Goal: Information Seeking & Learning: Learn about a topic

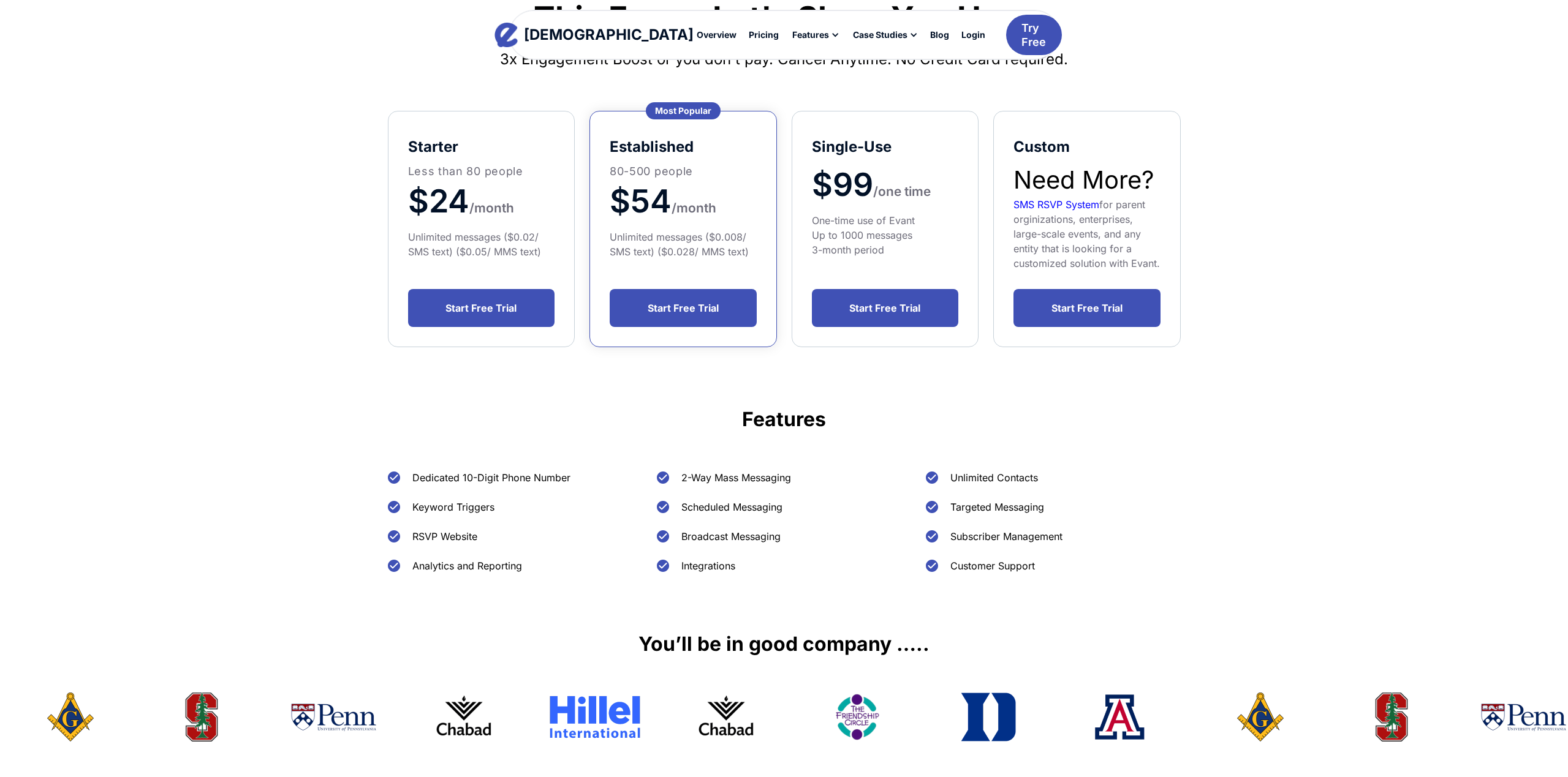
scroll to position [185, 0]
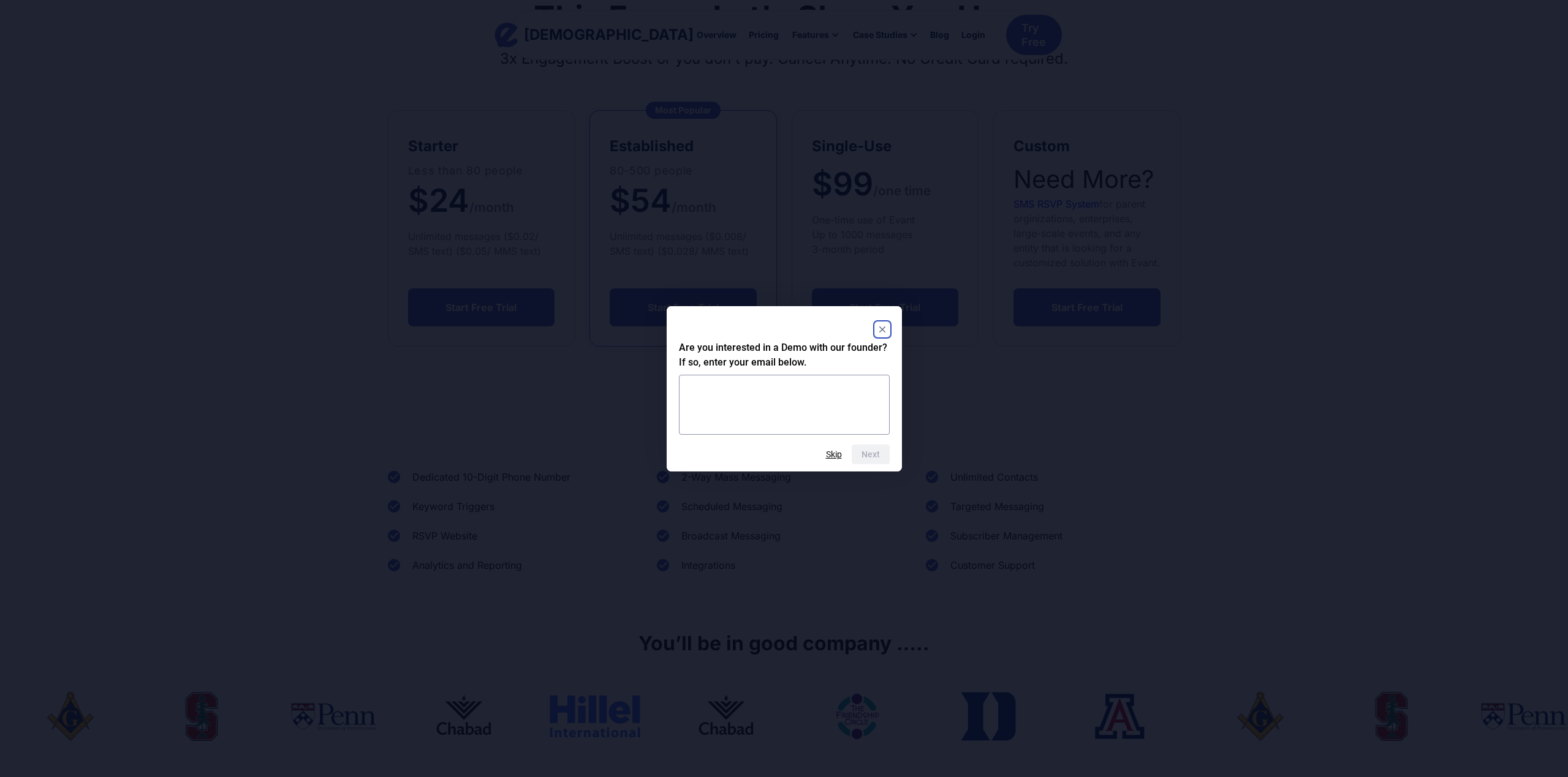
click at [886, 330] on rect "Close" at bounding box center [882, 329] width 14 height 14
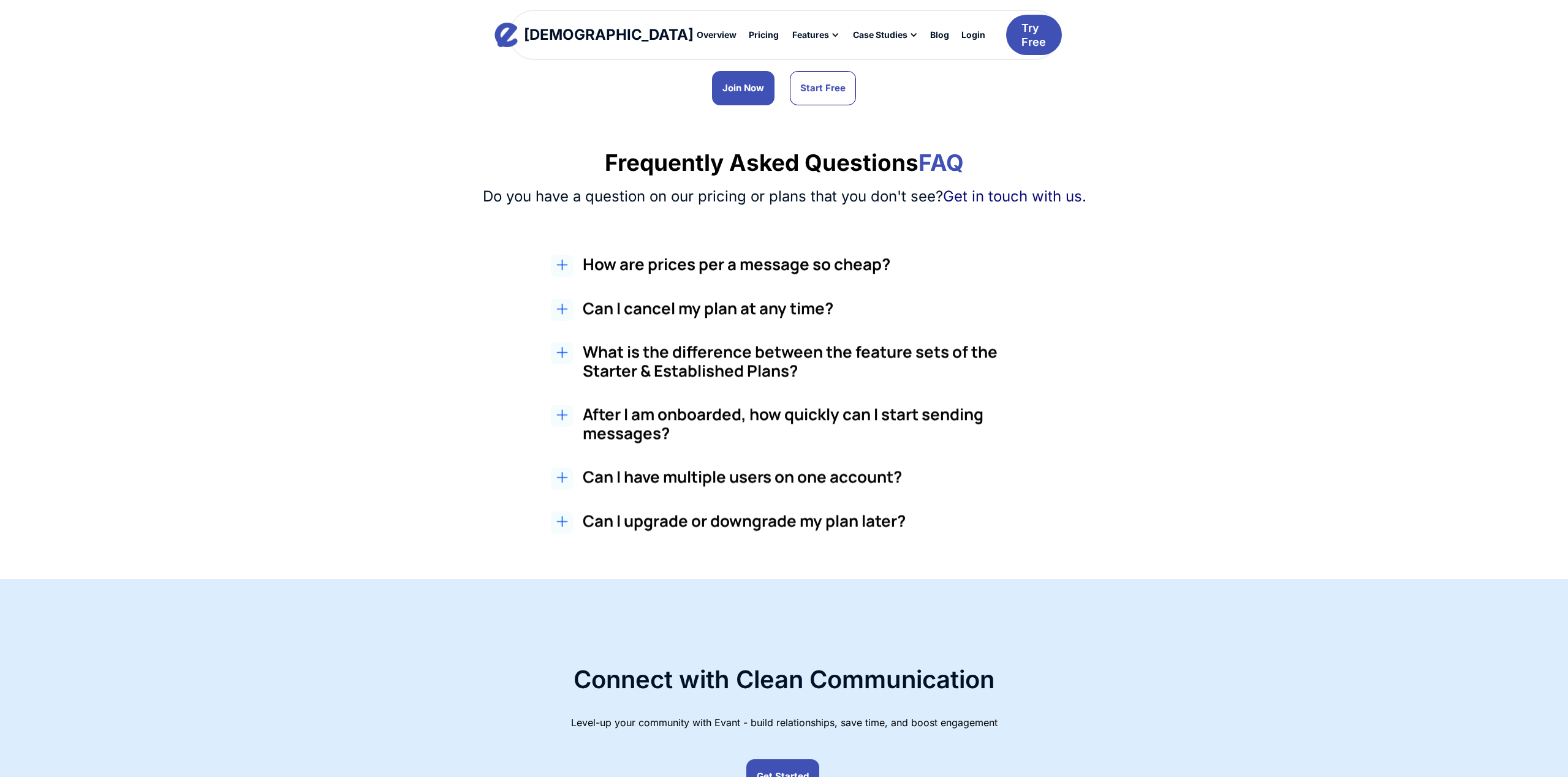
scroll to position [896, 0]
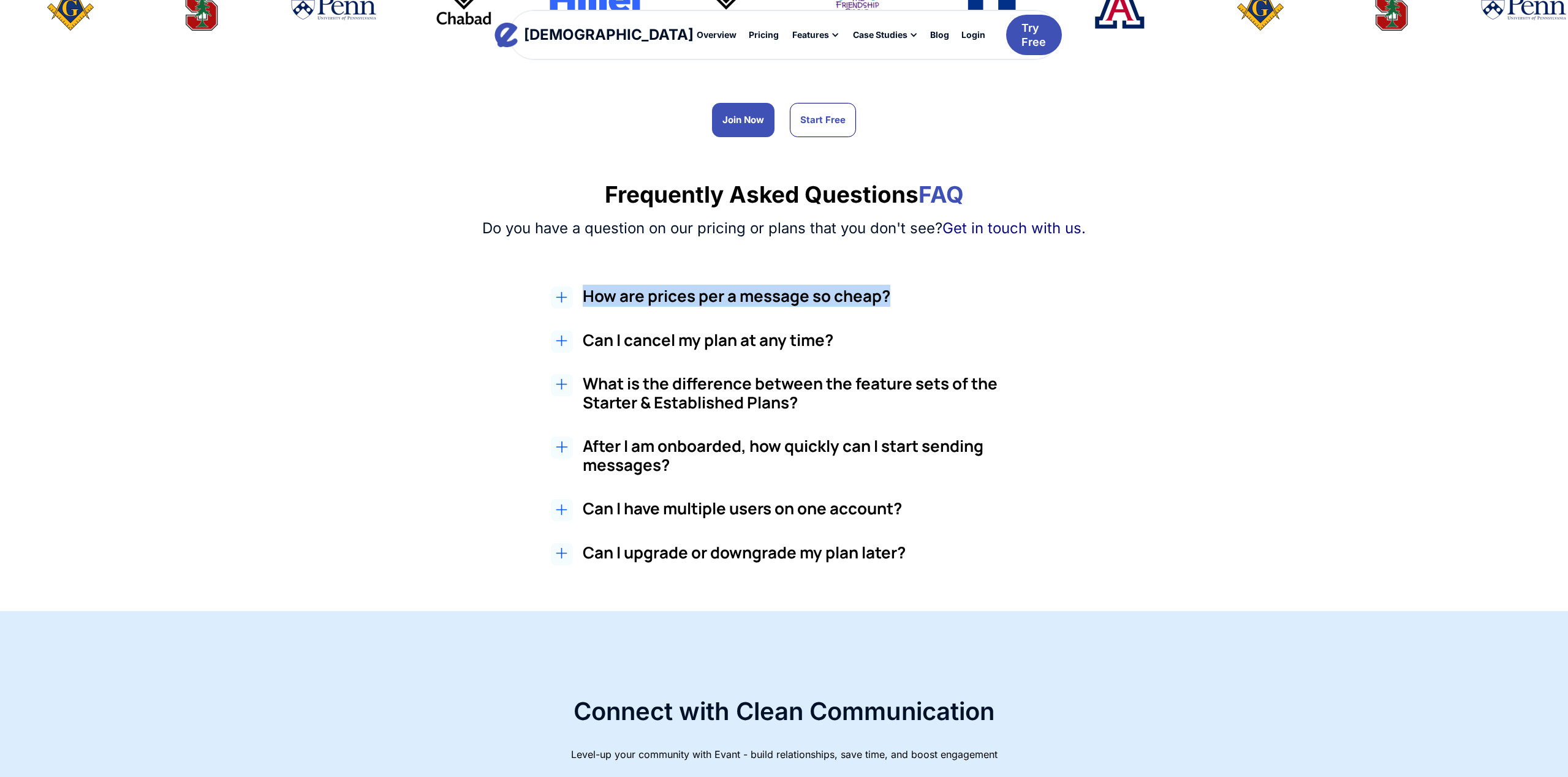
drag, startPoint x: 845, startPoint y: 293, endPoint x: 583, endPoint y: 291, distance: 262.0
click at [583, 291] on h2 "How are prices per a message so cheap?" at bounding box center [813, 296] width 460 height 19
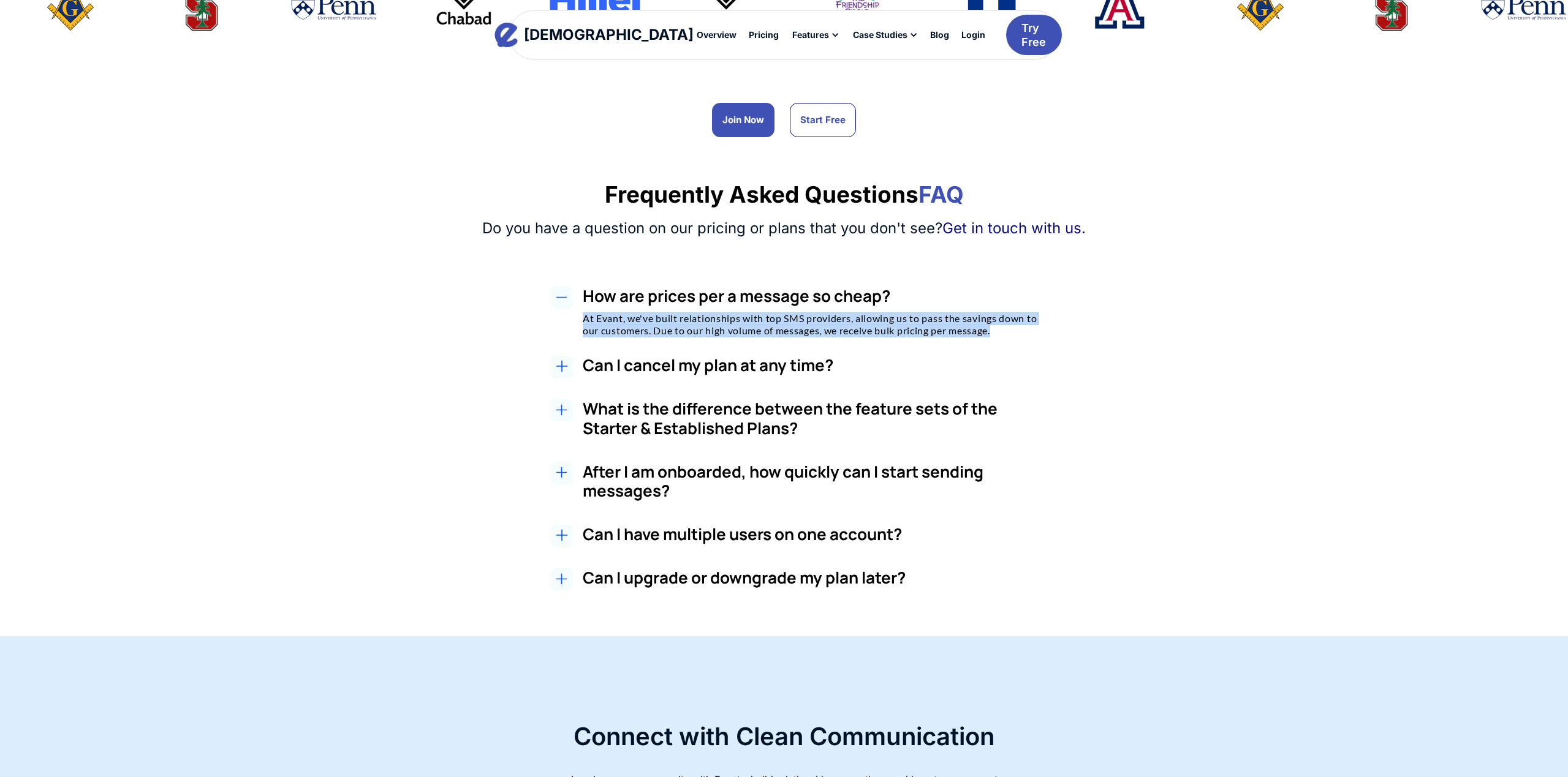
drag, startPoint x: 995, startPoint y: 329, endPoint x: 581, endPoint y: 316, distance: 414.2
click at [581, 316] on div "How are prices per a message so cheap? At Evant, we've built relationships with…" at bounding box center [797, 312] width 767 height 51
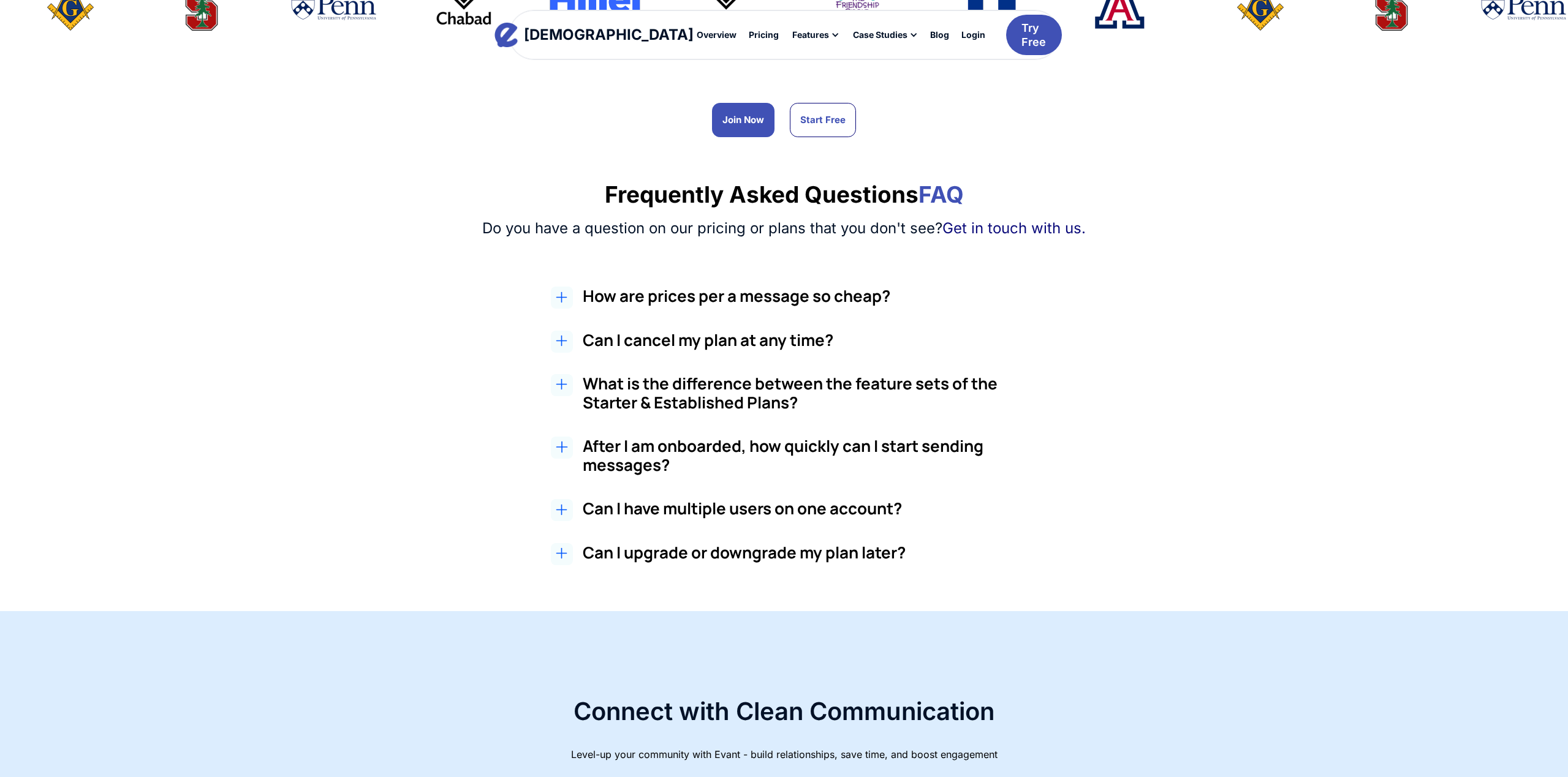
click at [674, 342] on h3 "Can I cancel my plan at any time?" at bounding box center [813, 340] width 460 height 19
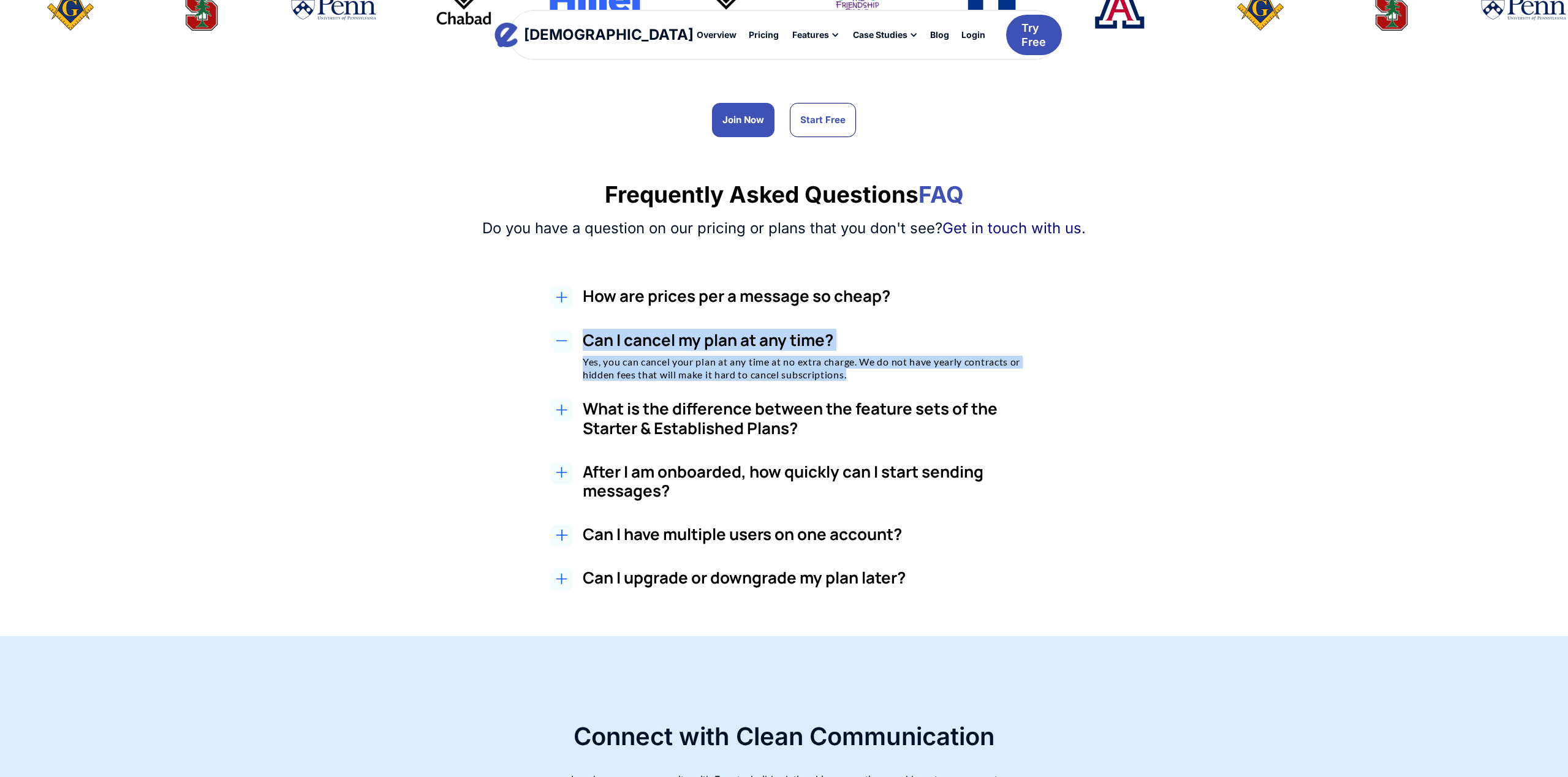
copy div "Can I cancel my plan at any time? Yes, you can cancel your plan at any time at …"
drag, startPoint x: 779, startPoint y: 348, endPoint x: 865, endPoint y: 357, distance: 86.5
click at [865, 357] on div "How are prices per a message so cheap? At Evant, we've built relationships with…" at bounding box center [784, 440] width 793 height 307
drag, startPoint x: 872, startPoint y: 373, endPoint x: 885, endPoint y: 364, distance: 15.8
click at [878, 369] on p "Yes, you can cancel your plan at any time at no extra charge. We do not have ye…" at bounding box center [813, 368] width 460 height 26
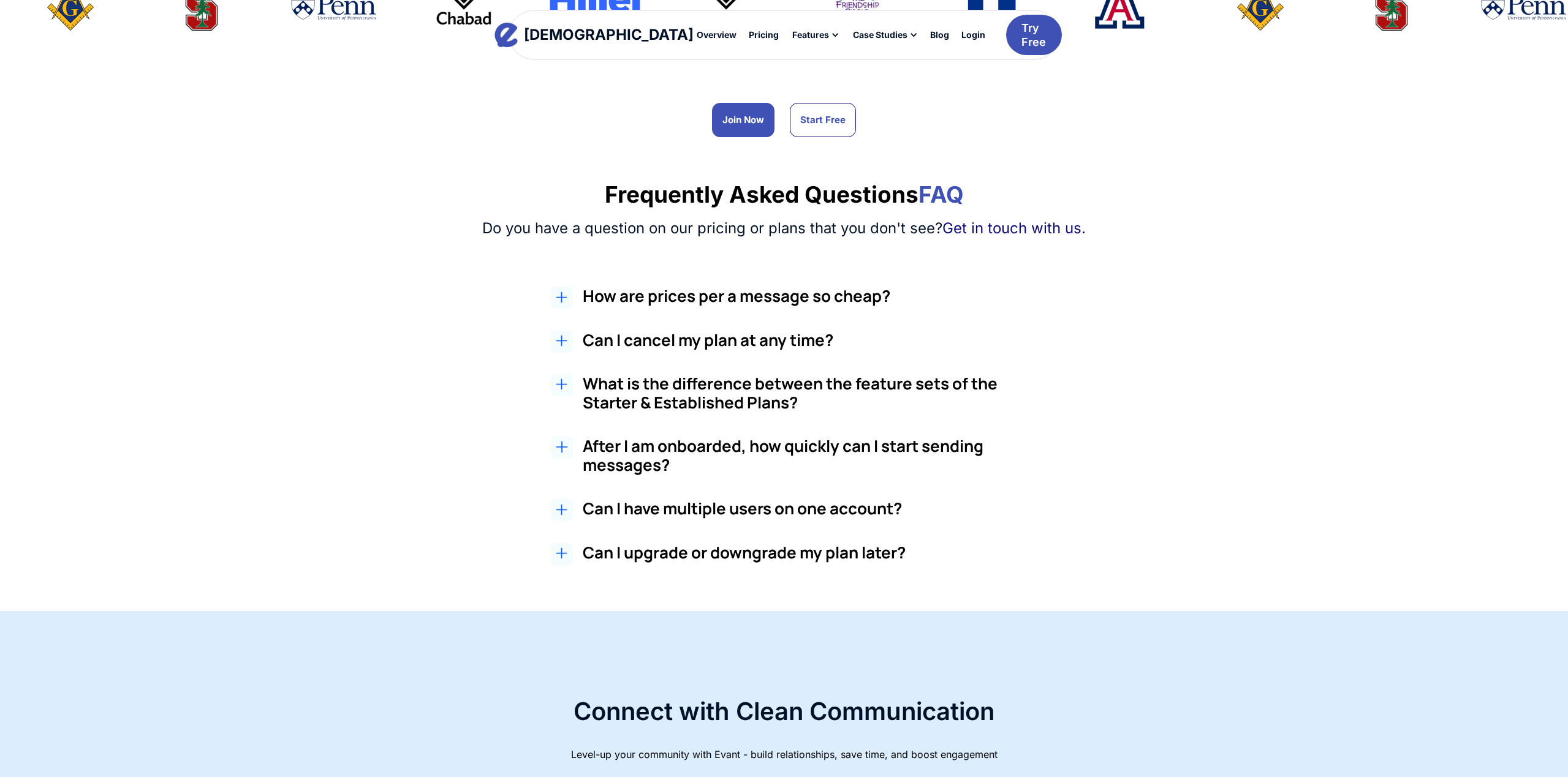
click at [645, 330] on h3 "Can I cancel my plan at any time?" at bounding box center [813, 340] width 460 height 19
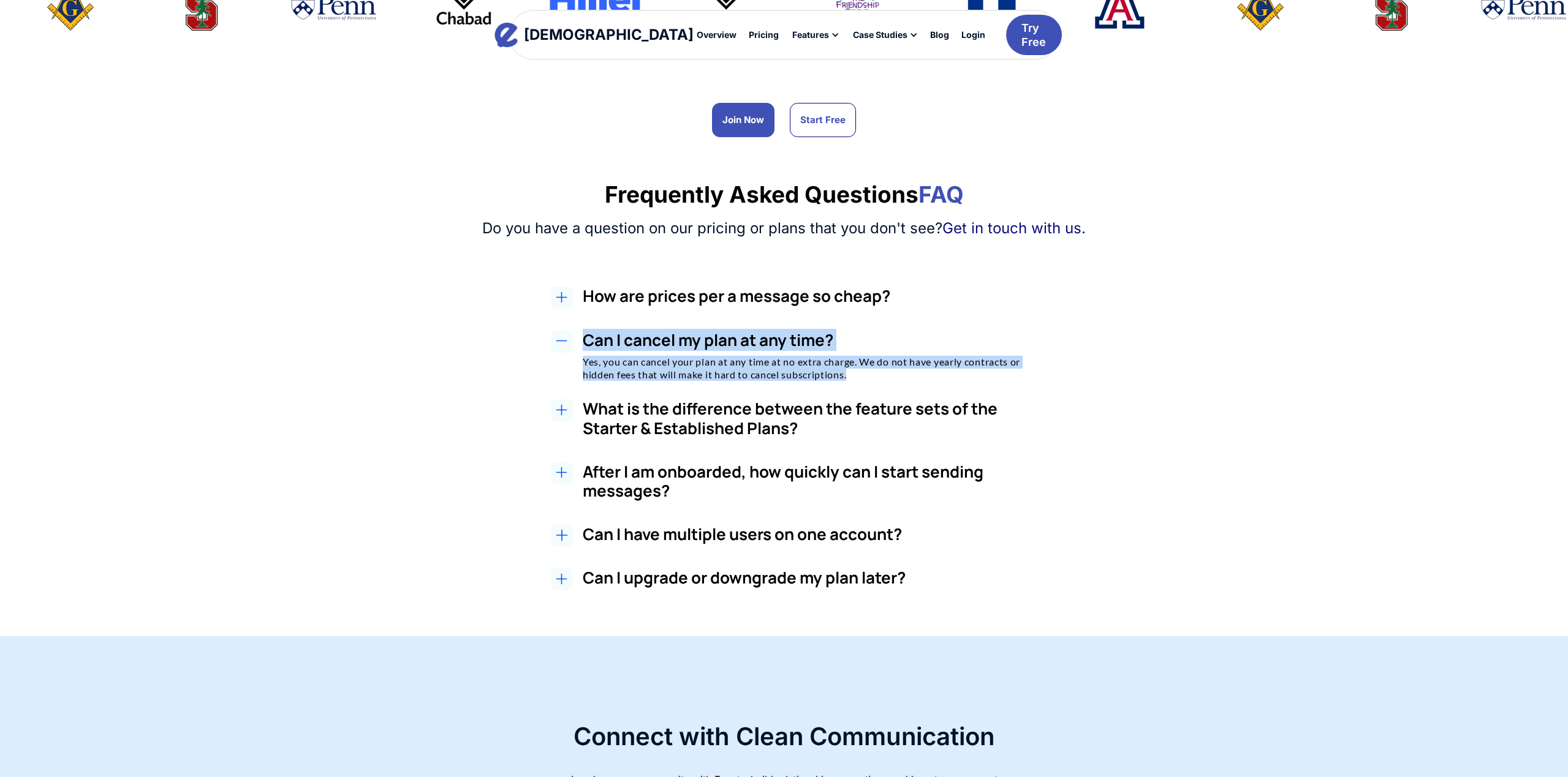
drag, startPoint x: 677, startPoint y: 376, endPoint x: 841, endPoint y: 393, distance: 164.9
click at [838, 386] on div "How are prices per a message so cheap? At Evant, we've built relationships with…" at bounding box center [784, 440] width 793 height 307
copy div "Can I cancel my plan at any time? Yes, you can cancel your plan at any time at …"
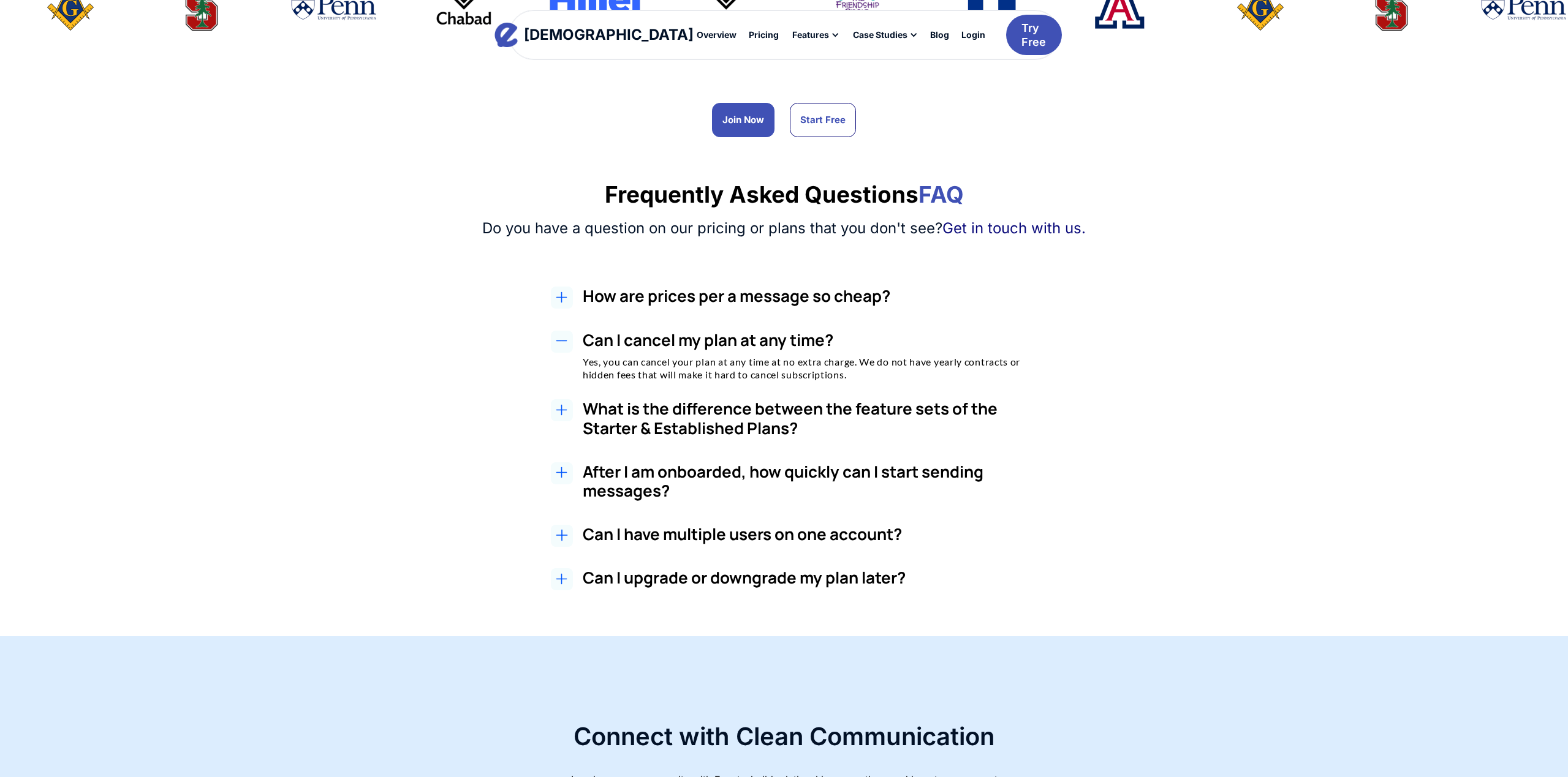
click at [814, 419] on h3 "What is the difference between the feature sets of the Starter & Established Pl…" at bounding box center [813, 418] width 460 height 38
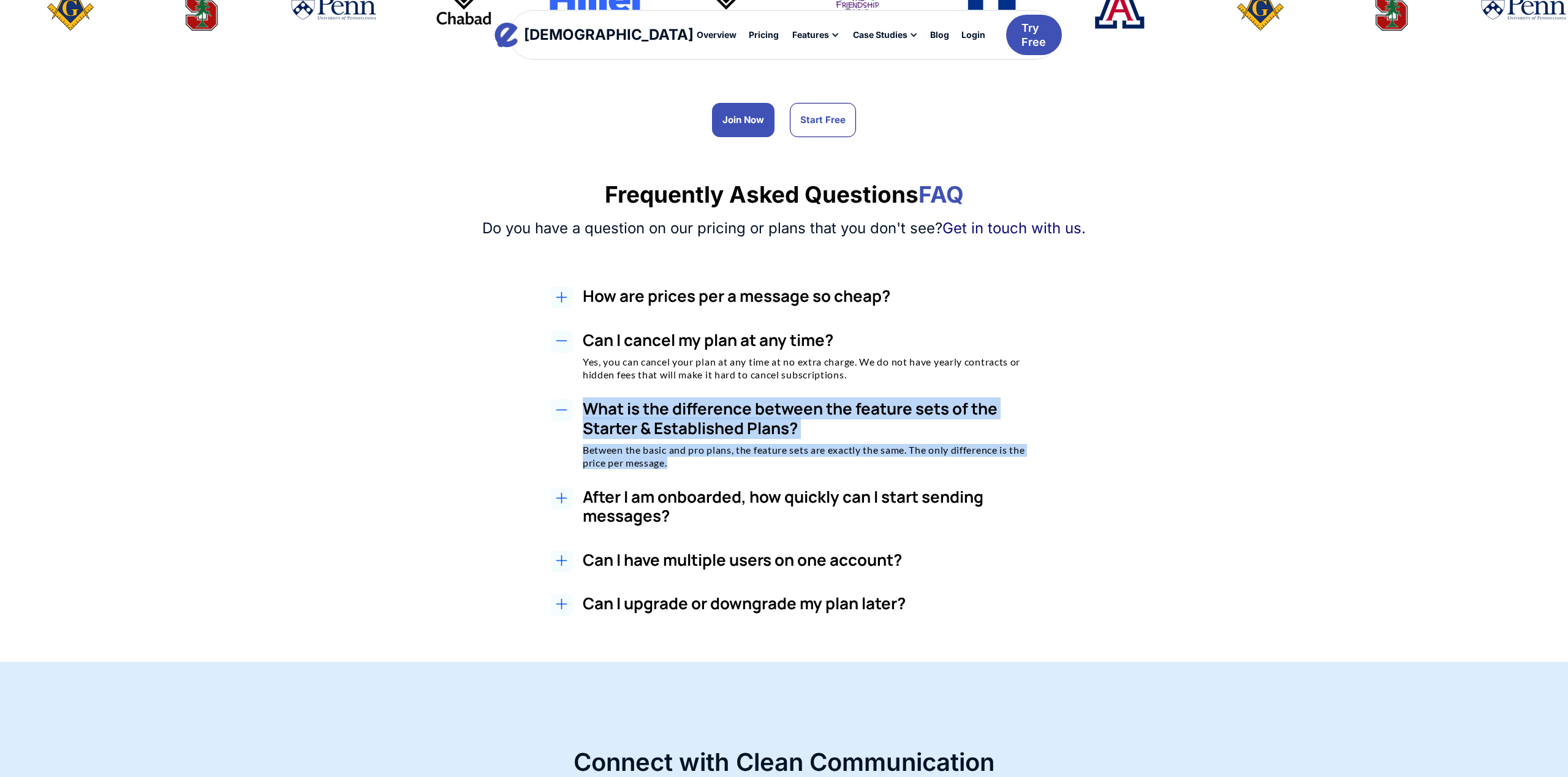
drag, startPoint x: 657, startPoint y: 425, endPoint x: 735, endPoint y: 457, distance: 84.3
click at [735, 457] on div "What is the difference between the feature sets of the Starter & Established Pl…" at bounding box center [797, 434] width 767 height 70
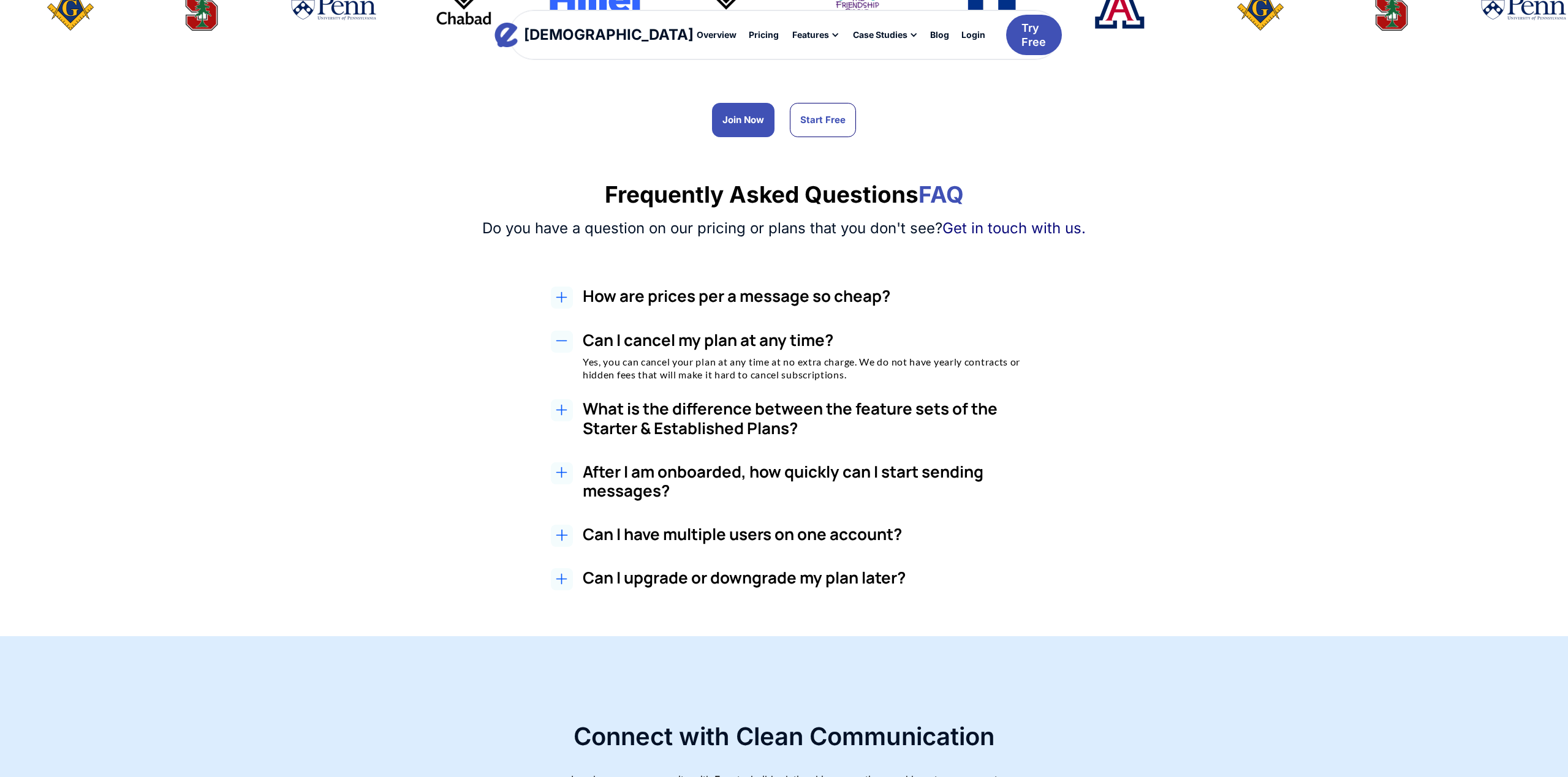
click at [579, 399] on div "What is the difference between the feature sets of the Starter & Established Pl…" at bounding box center [797, 421] width 767 height 44
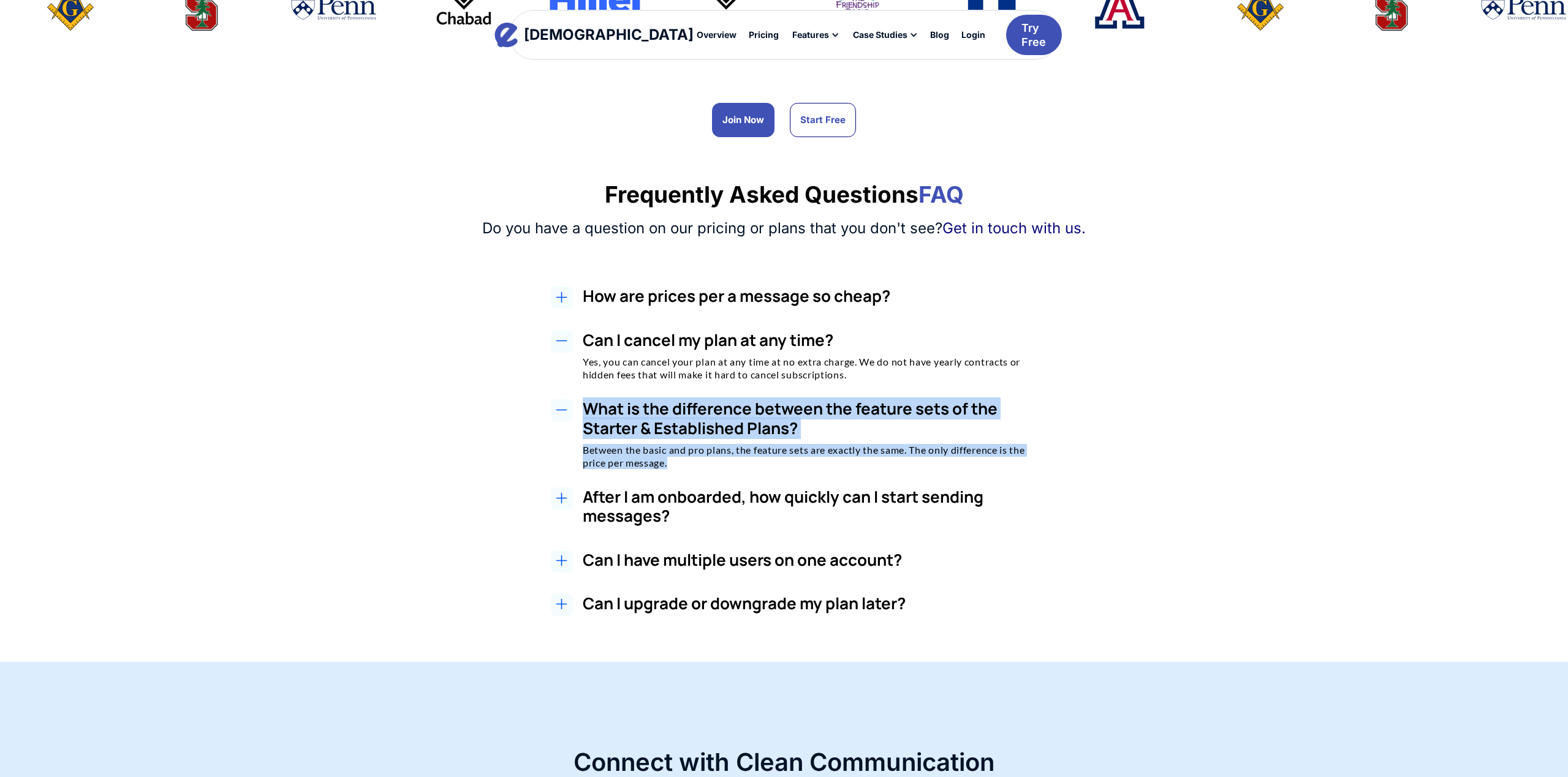
copy div "What is the difference between the feature sets of the Starter & Established Pl…"
drag, startPoint x: 642, startPoint y: 433, endPoint x: 745, endPoint y: 396, distance: 109.4
click at [695, 452] on div "What is the difference between the feature sets of the Starter & Established Pl…" at bounding box center [813, 434] width 460 height 70
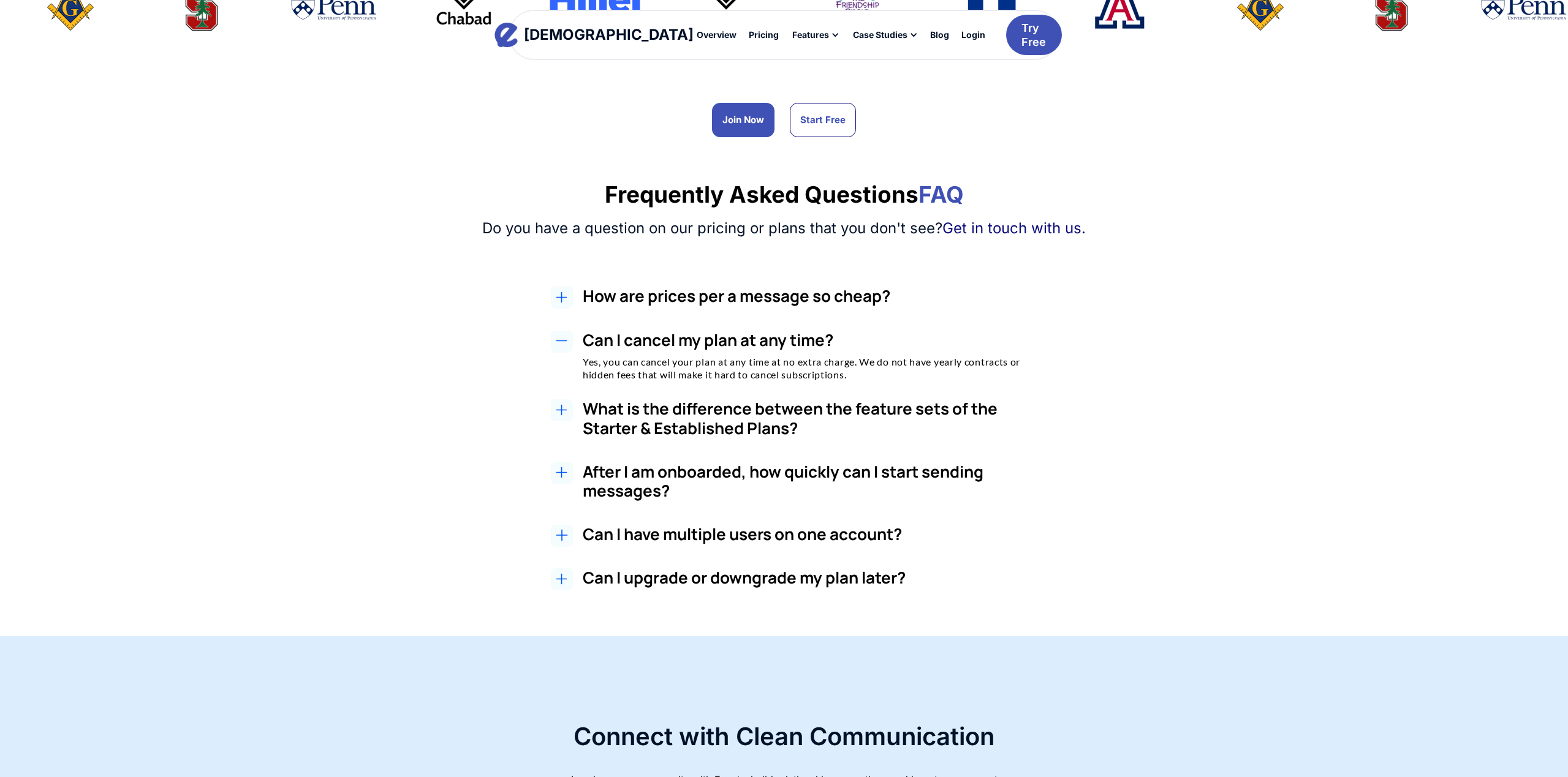
click at [627, 462] on h3 "After I am onboarded, how quickly can I start sending messages?" at bounding box center [813, 481] width 460 height 38
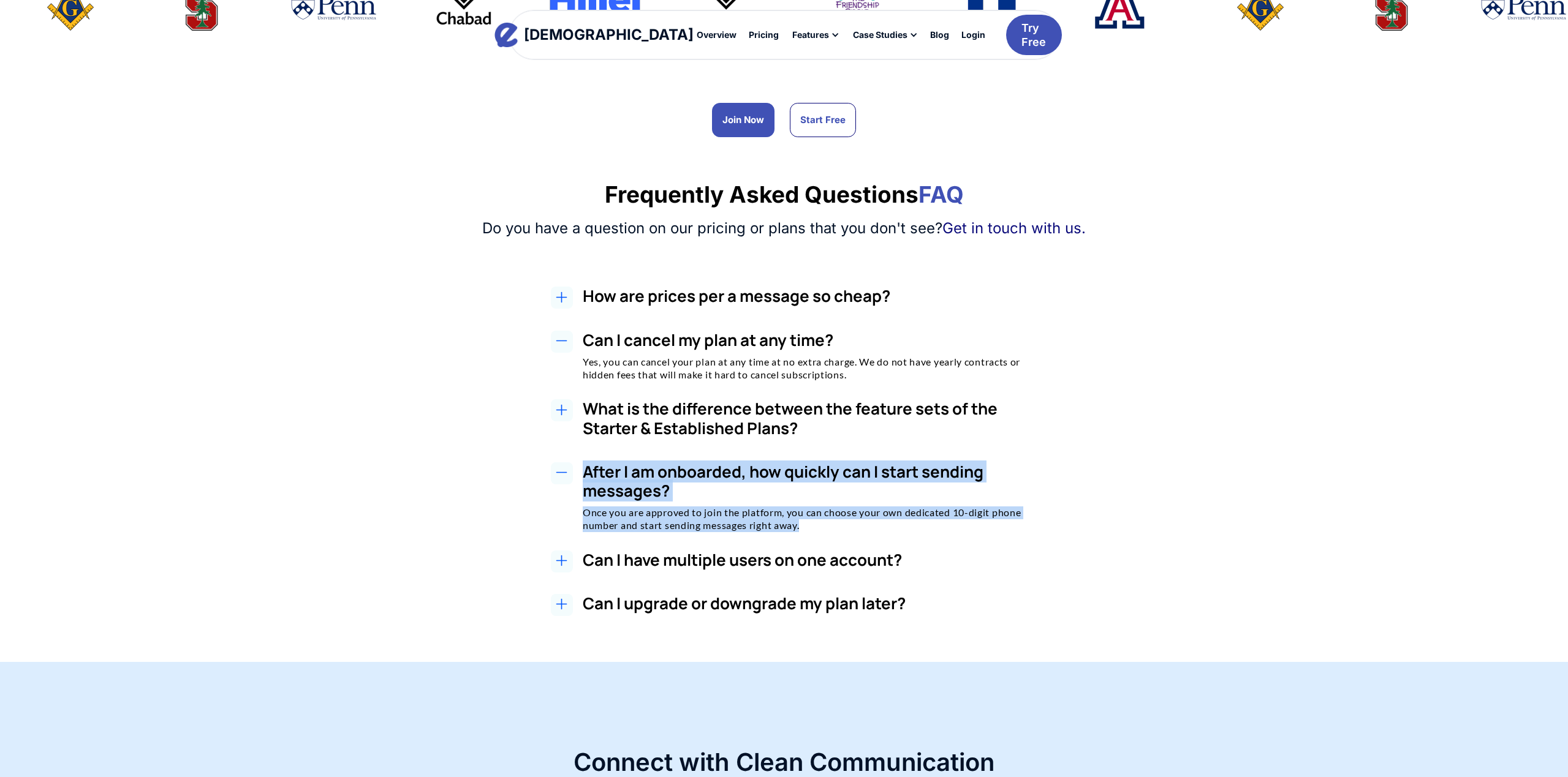
copy div "After I am onboarded, how quickly can I start sending messages? Once you are ap…"
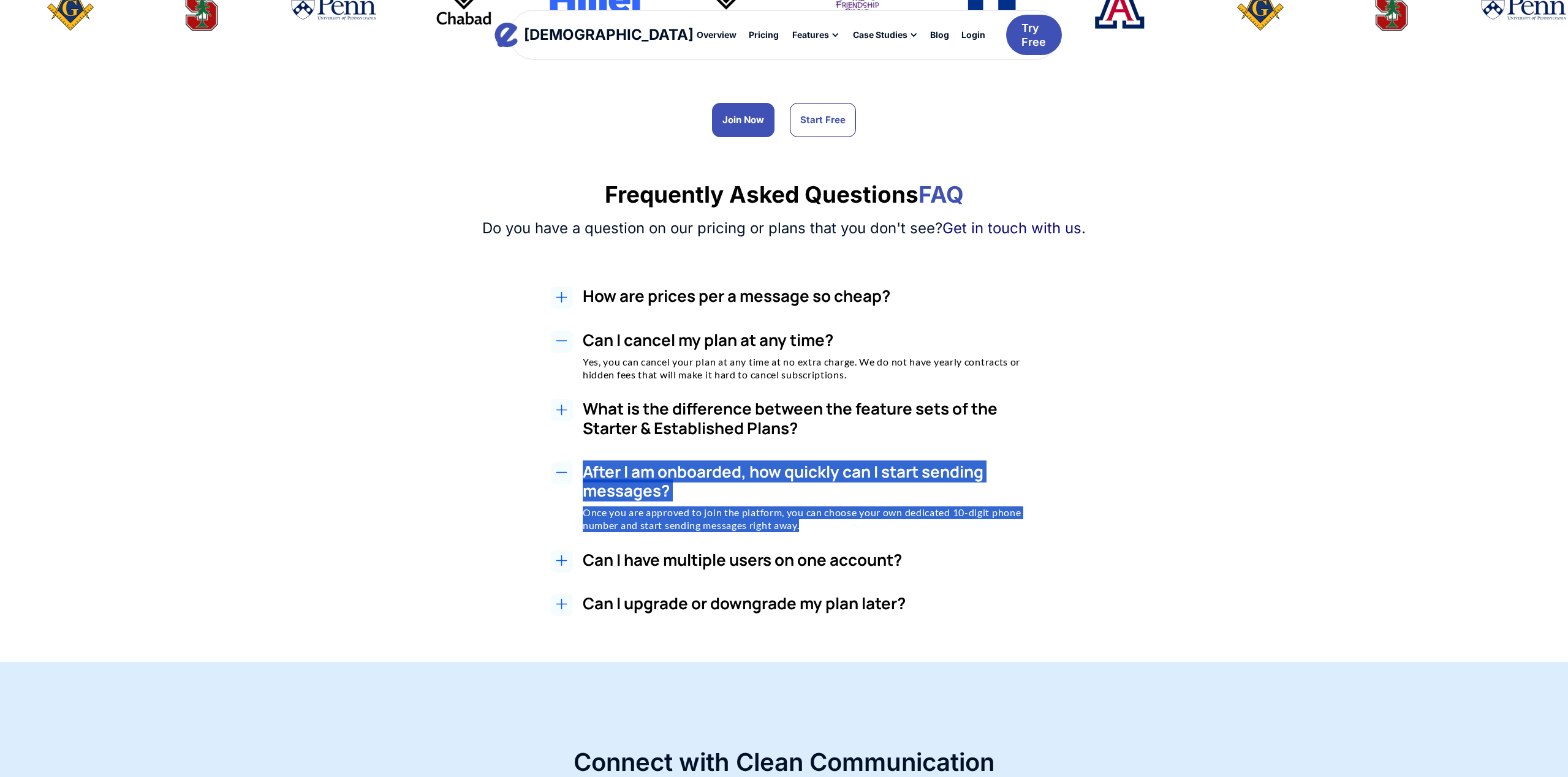
drag, startPoint x: 630, startPoint y: 470, endPoint x: 834, endPoint y: 531, distance: 212.9
click at [834, 531] on div "How are prices per a message so cheap? At Evant, we've built relationships with…" at bounding box center [784, 452] width 793 height 332
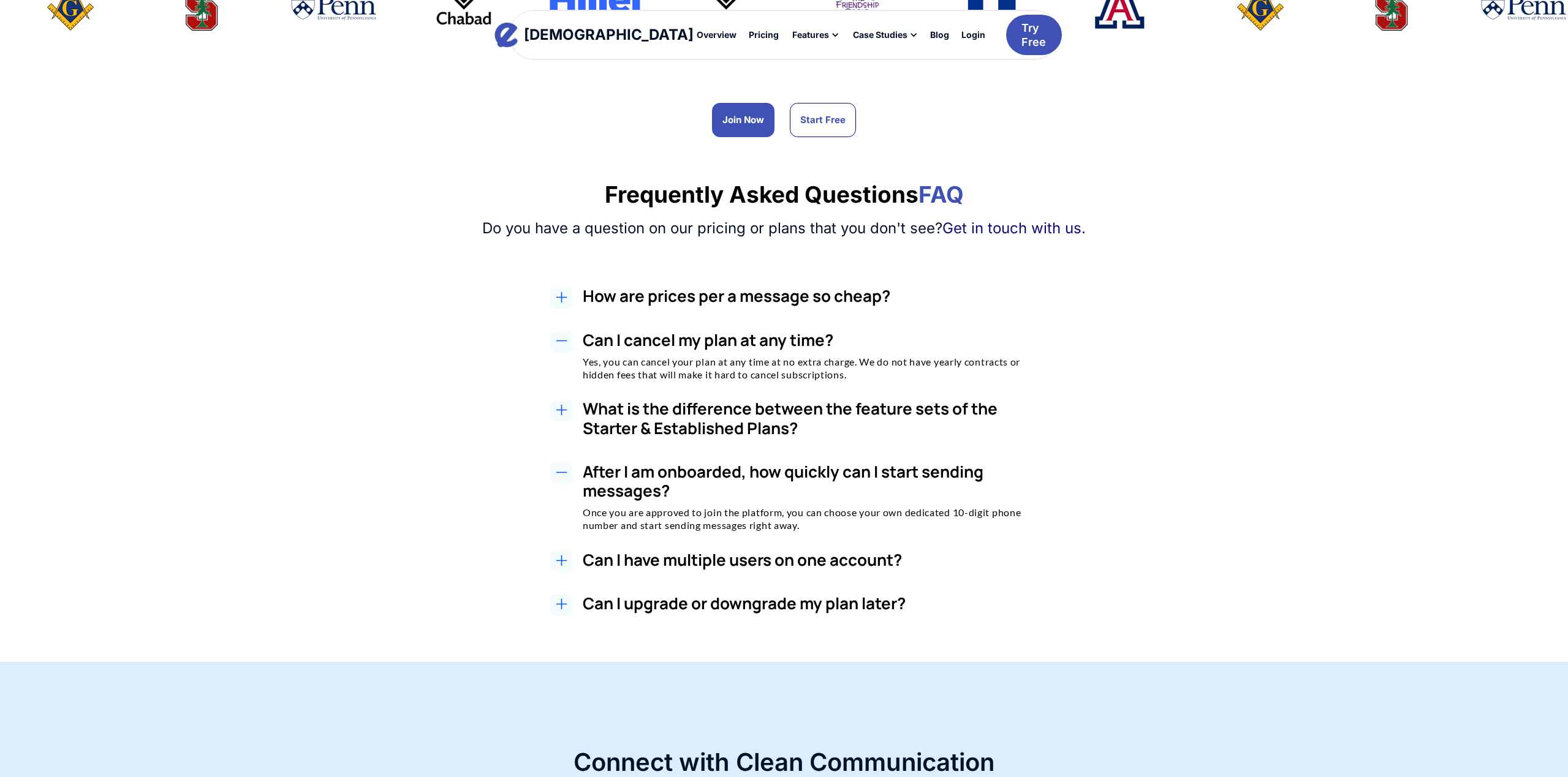
click at [901, 556] on h3 "Can I have multiple users on one account?" at bounding box center [813, 560] width 460 height 19
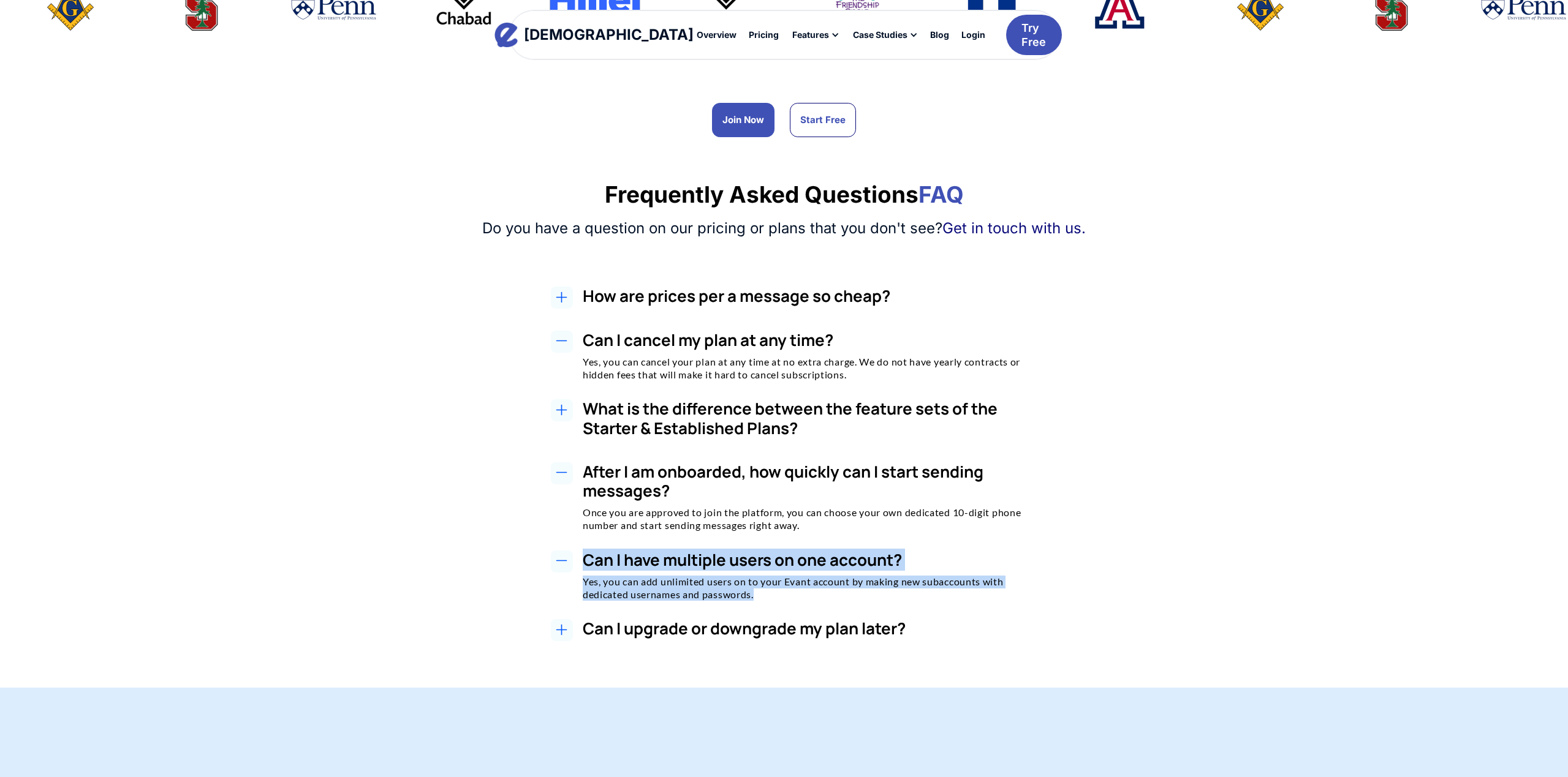
copy div "Can I have multiple users on one account? Yes, you can add unlimited users on t…"
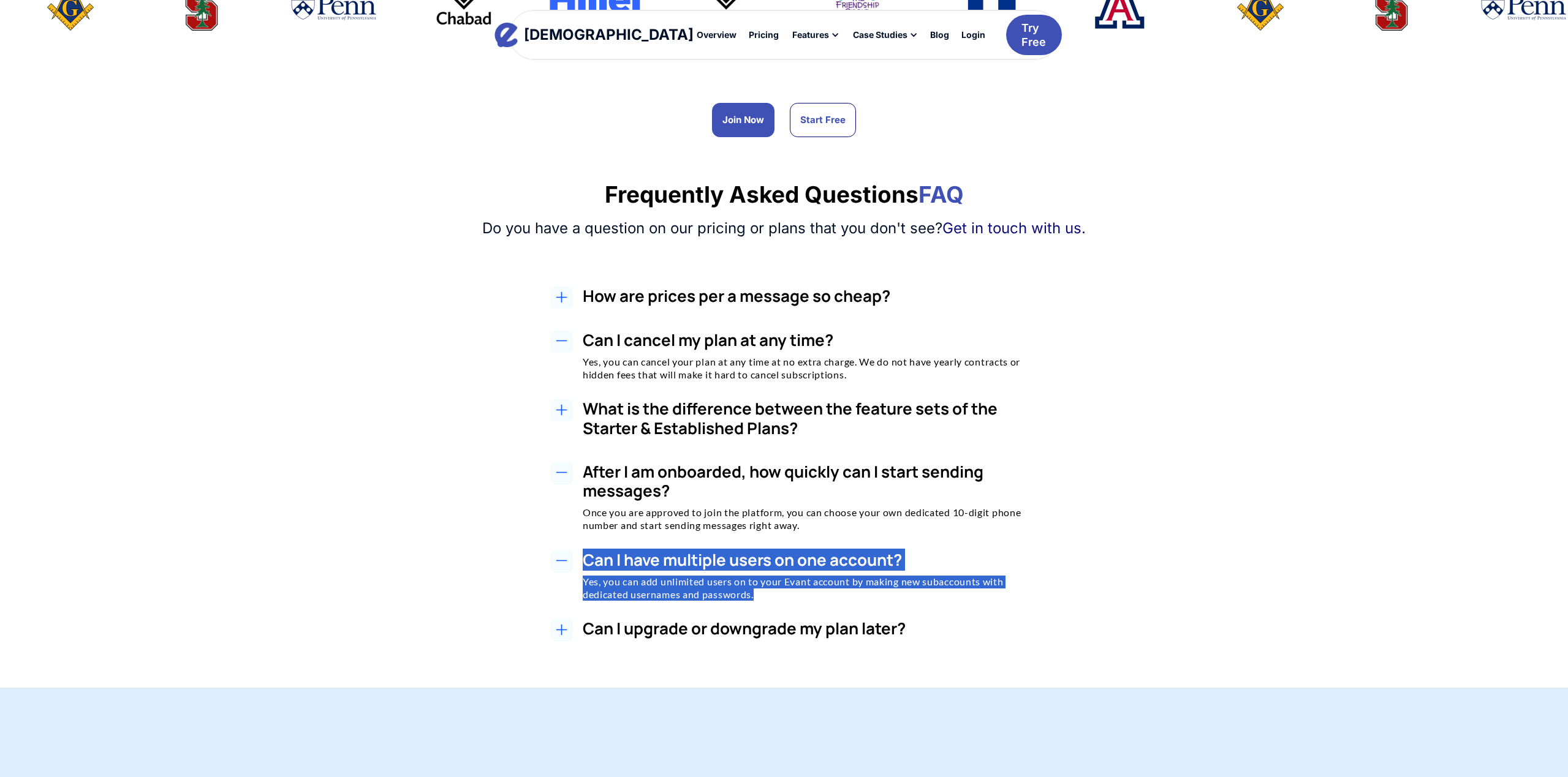
drag, startPoint x: 730, startPoint y: 577, endPoint x: 778, endPoint y: 589, distance: 49.5
click at [778, 589] on div "Can I have multiple users on one account? Yes, you can add unlimited users on t…" at bounding box center [797, 575] width 767 height 51
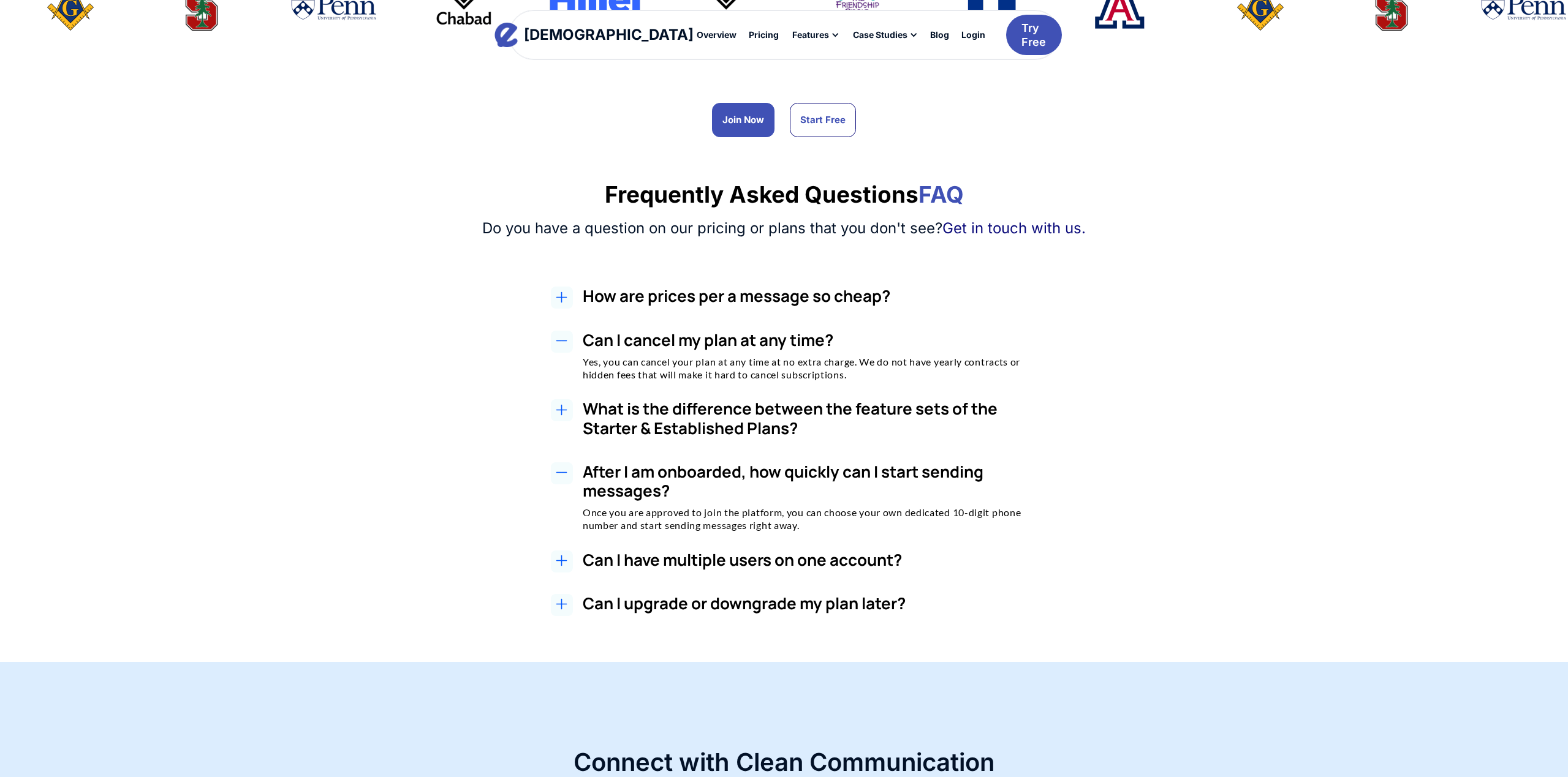
click at [832, 595] on h3 "Can I upgrade or downgrade my plan later?" at bounding box center [813, 604] width 460 height 19
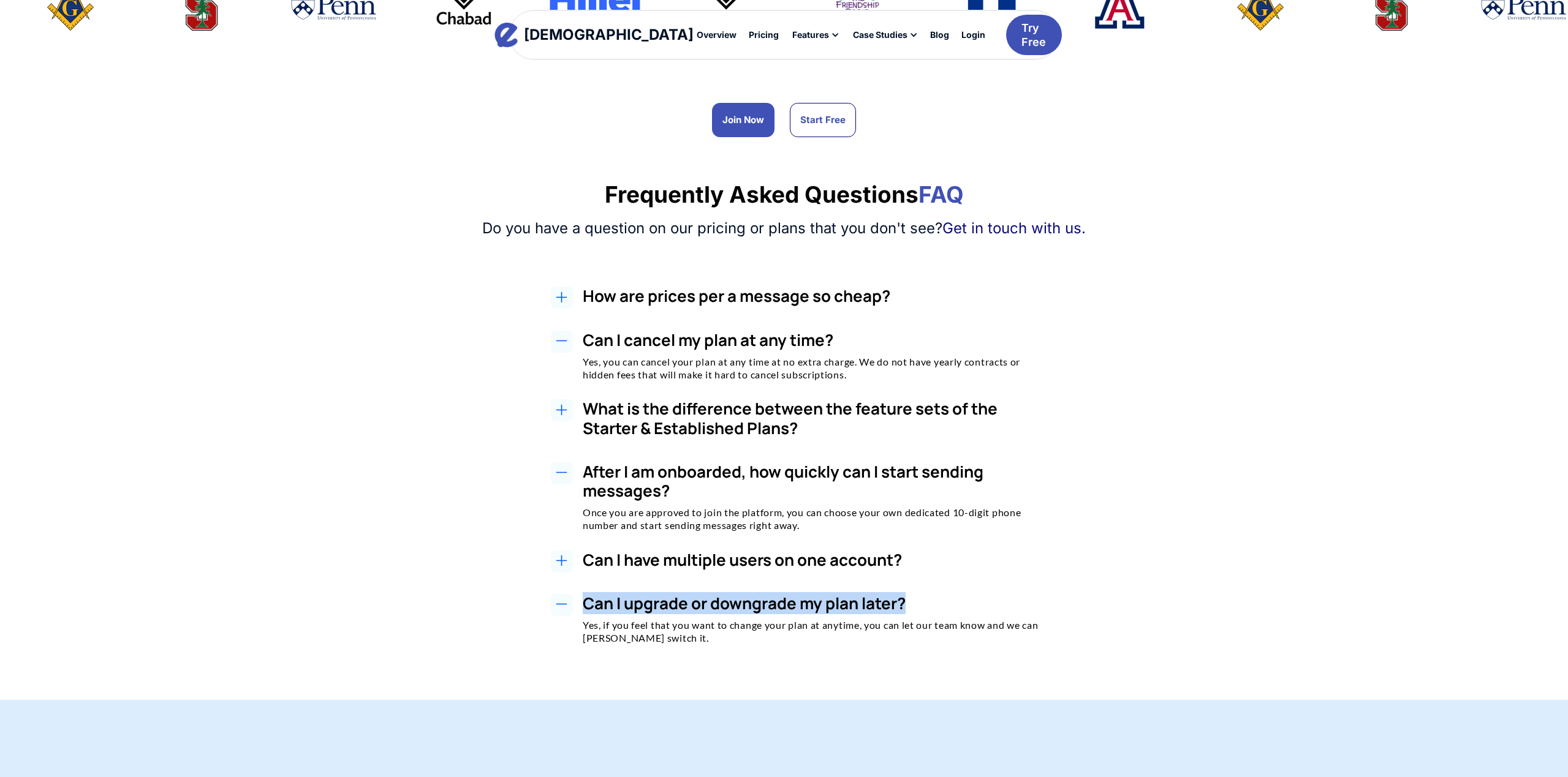
drag, startPoint x: 880, startPoint y: 597, endPoint x: 581, endPoint y: 595, distance: 299.0
click at [581, 595] on div "Can I upgrade or downgrade my plan later? Yes, if you feel that you want to cha…" at bounding box center [797, 626] width 767 height 63
copy h3 "Can I upgrade or downgrade my plan later?"
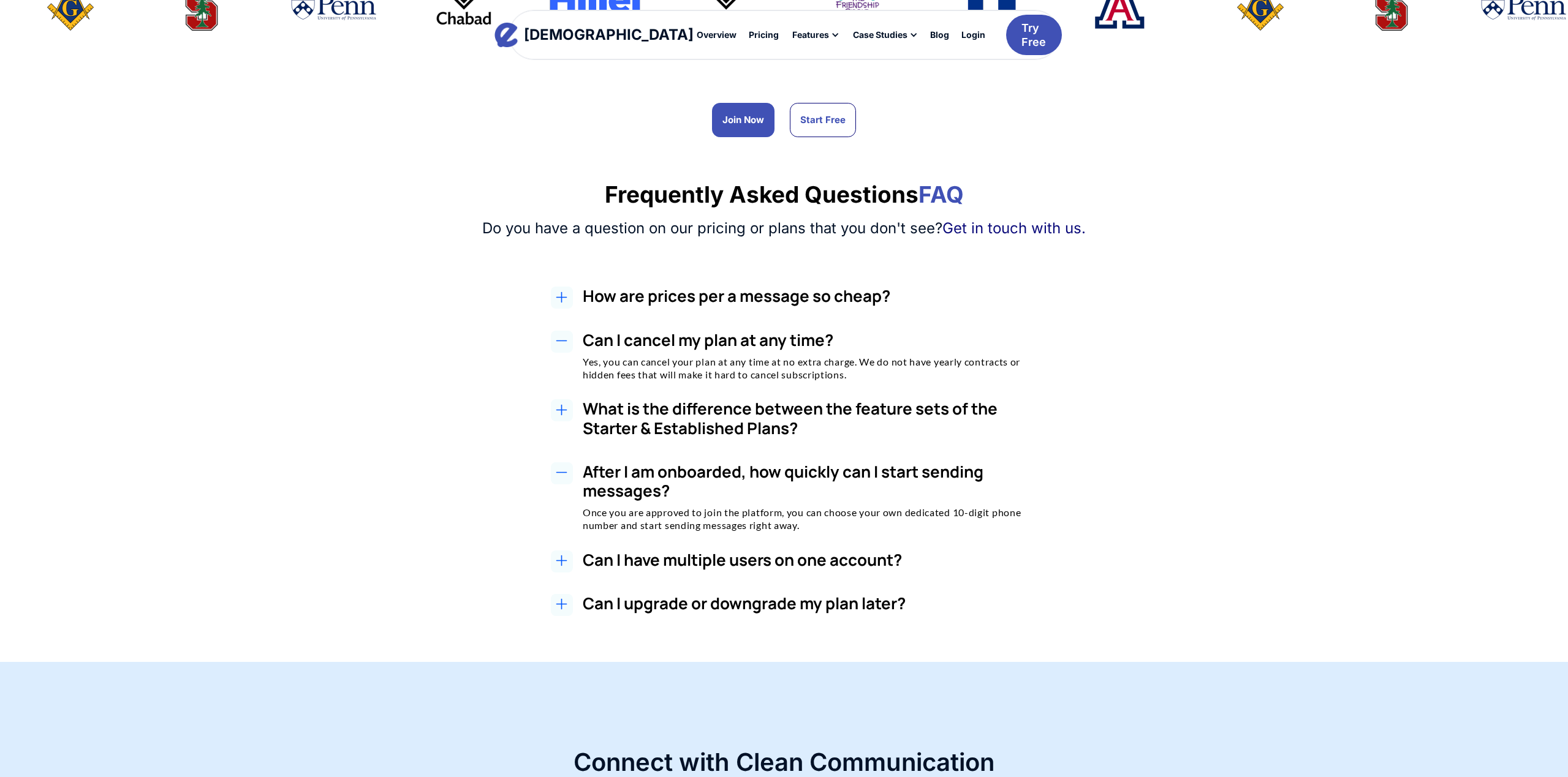
click at [788, 602] on h3 "Can I upgrade or downgrade my plan later?" at bounding box center [813, 604] width 460 height 19
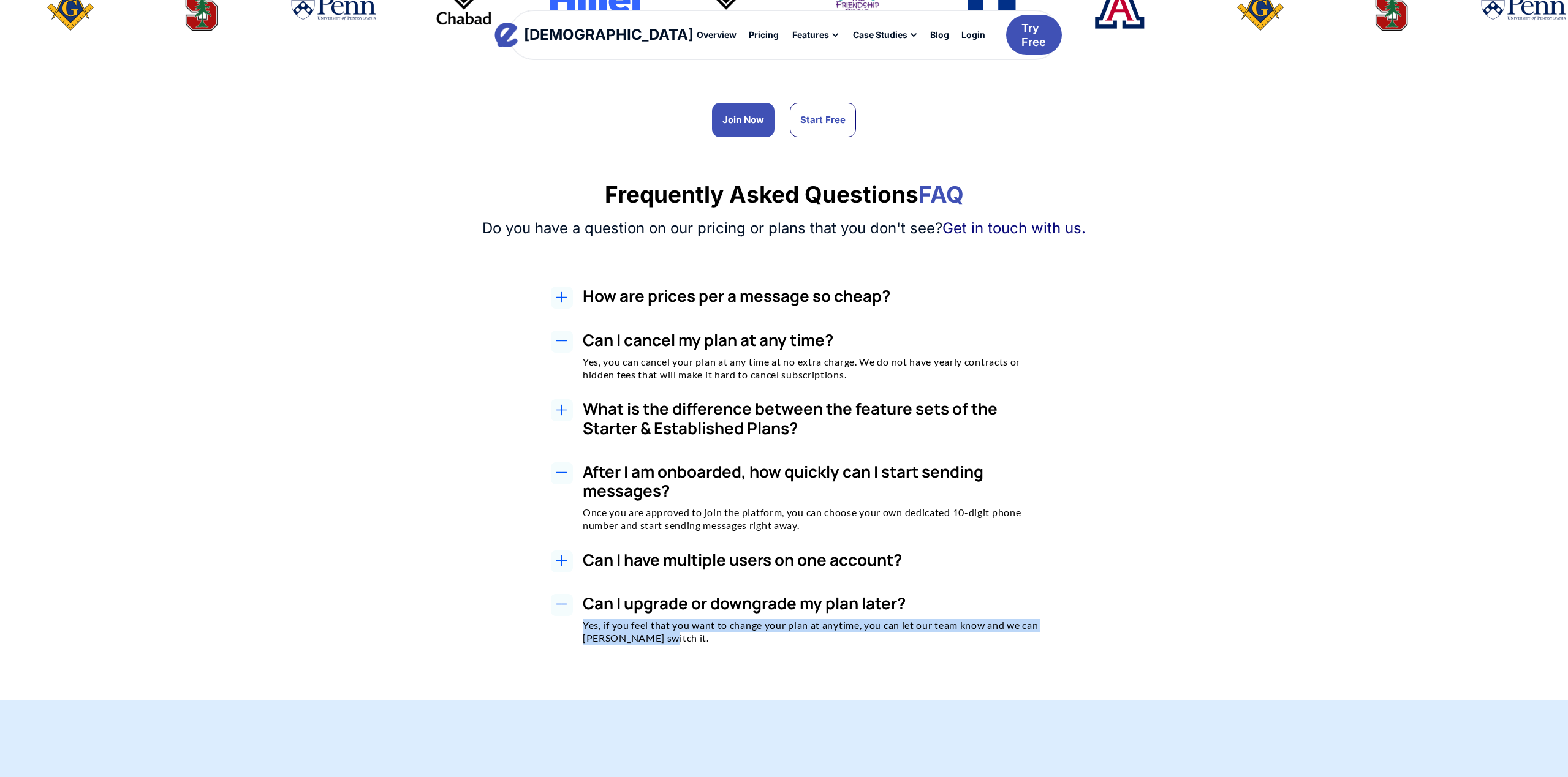
copy p "Yes, if you feel that you want to change your plan at anytime, you can let our …"
drag, startPoint x: 647, startPoint y: 633, endPoint x: 569, endPoint y: 623, distance: 78.6
click at [569, 623] on div "Can I upgrade or downgrade my plan later? Yes, if you feel that you want to cha…" at bounding box center [797, 626] width 767 height 63
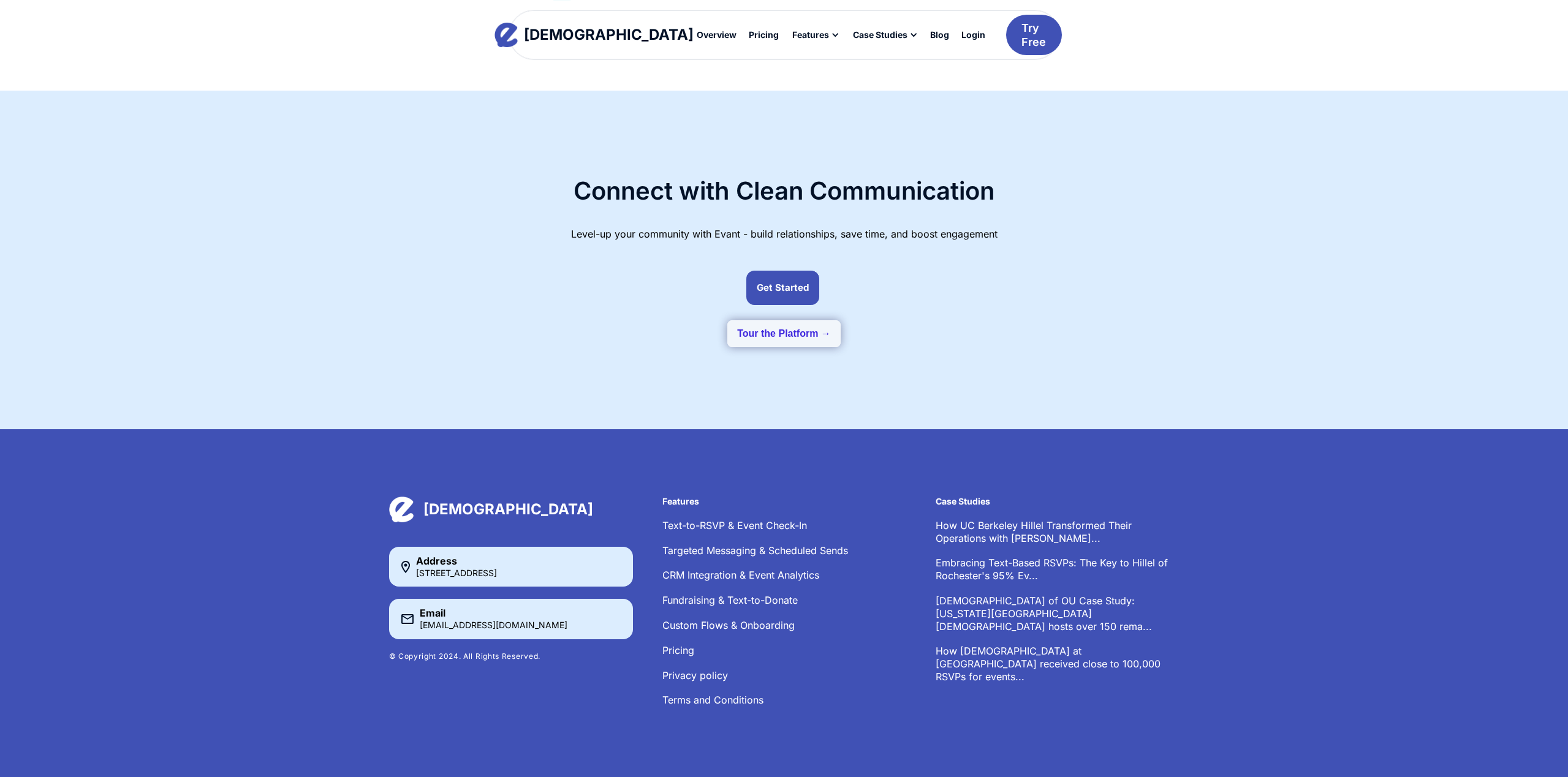
scroll to position [1467, 0]
